Goal: Navigation & Orientation: Find specific page/section

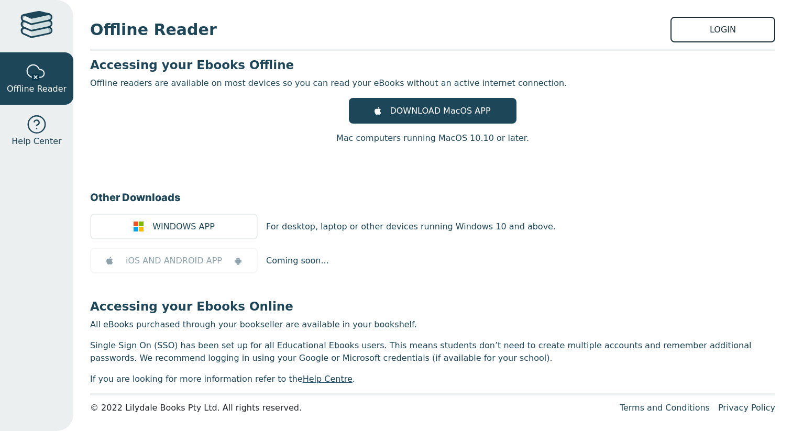
click at [764, 32] on link "LOGIN" at bounding box center [722, 30] width 105 height 26
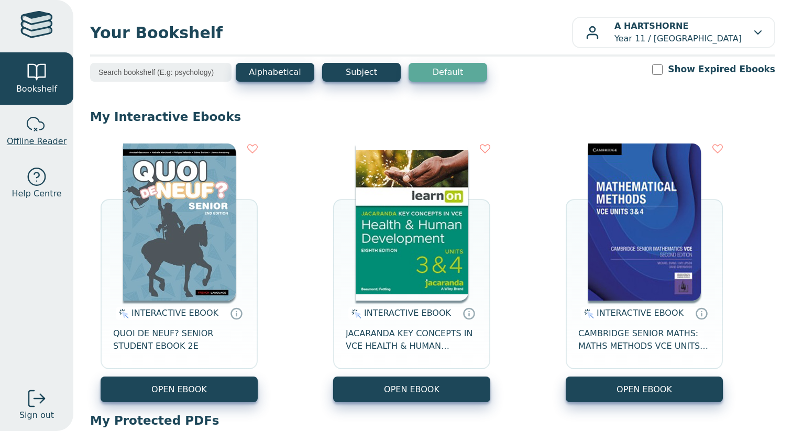
click at [20, 121] on link "Offline Reader" at bounding box center [36, 131] width 73 height 52
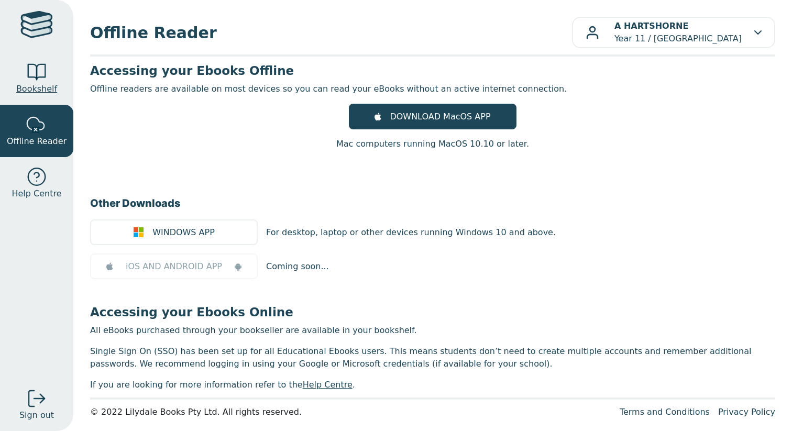
click at [31, 61] on link "Bookshelf" at bounding box center [36, 78] width 73 height 52
click at [44, 91] on span "Bookshelf" at bounding box center [36, 89] width 41 height 13
click at [44, 80] on div at bounding box center [36, 72] width 21 height 21
click at [54, 82] on link "Bookshelf" at bounding box center [36, 78] width 73 height 52
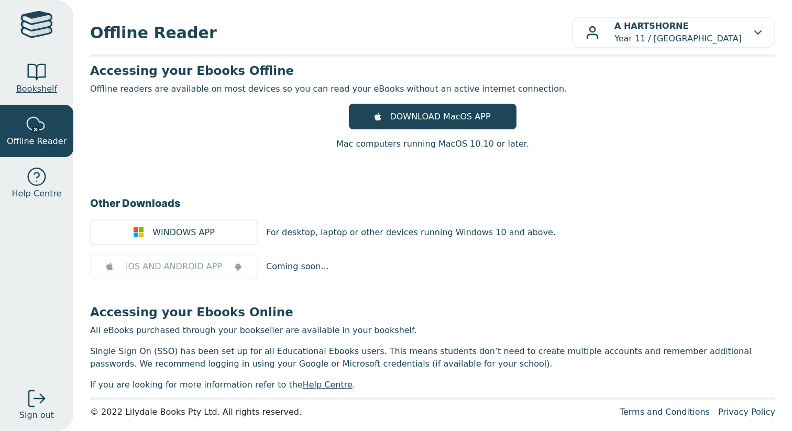
click at [54, 82] on link "Bookshelf" at bounding box center [36, 78] width 73 height 52
